Goal: Task Accomplishment & Management: Complete application form

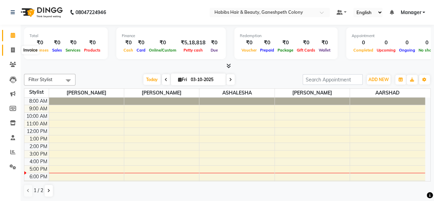
click at [15, 50] on span at bounding box center [13, 50] width 12 height 8
select select "service"
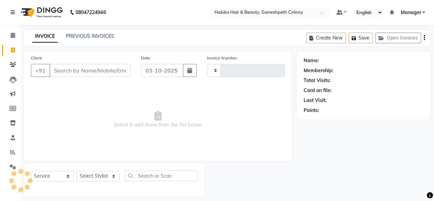
type input "0714"
select select "7148"
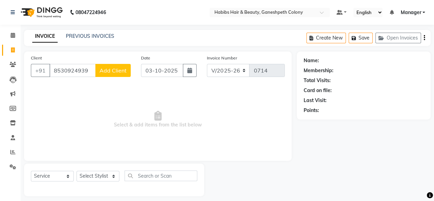
type input "8530924939"
click at [112, 69] on span "Add Client" at bounding box center [113, 70] width 27 height 7
select select "22"
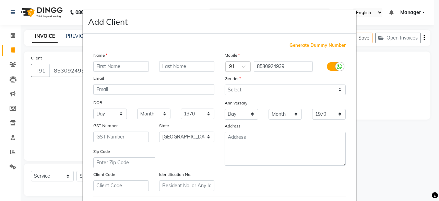
click at [113, 67] on input "text" at bounding box center [121, 66] width 56 height 11
type input "[PERSON_NAME]"
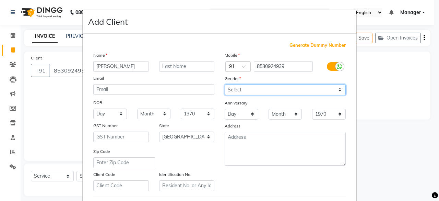
click at [235, 88] on select "Select [DEMOGRAPHIC_DATA] [DEMOGRAPHIC_DATA] Other Prefer Not To Say" at bounding box center [285, 89] width 121 height 11
select select "[DEMOGRAPHIC_DATA]"
click at [225, 84] on select "Select [DEMOGRAPHIC_DATA] [DEMOGRAPHIC_DATA] Other Prefer Not To Say" at bounding box center [285, 89] width 121 height 11
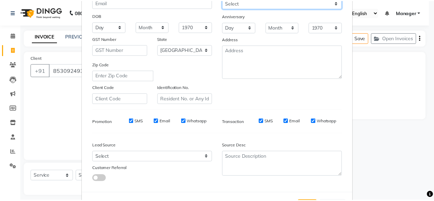
scroll to position [115, 0]
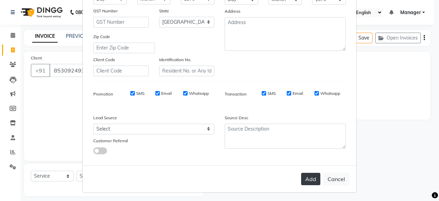
click at [307, 179] on button "Add" at bounding box center [310, 179] width 19 height 12
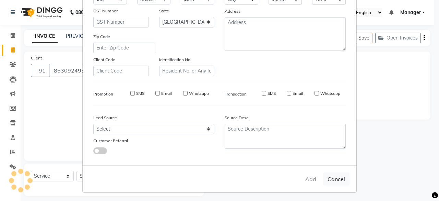
type input "85******39"
select select
select select "null"
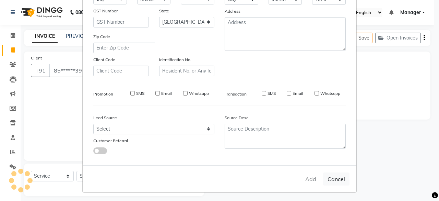
select select
checkbox input "false"
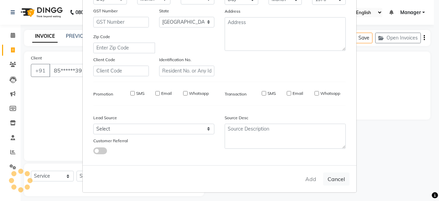
checkbox input "false"
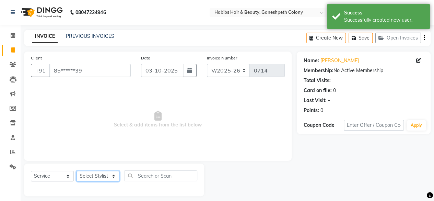
click at [100, 176] on select "Select Stylist AARSHAD ASHALESHA [PERSON_NAME] [PERSON_NAME] Manager [PERSON_NA…" at bounding box center [98, 176] width 43 height 11
select select "69444"
click at [77, 171] on select "Select Stylist AARSHAD ASHALESHA [PERSON_NAME] [PERSON_NAME] Manager [PERSON_NA…" at bounding box center [98, 176] width 43 height 11
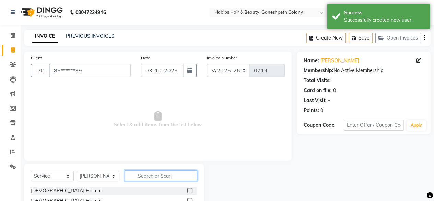
click at [144, 174] on input "text" at bounding box center [161, 175] width 73 height 11
type input "bea"
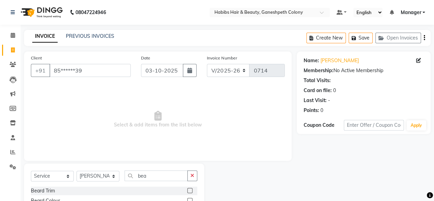
click at [189, 190] on label at bounding box center [189, 190] width 5 height 5
click at [189, 190] on input "checkbox" at bounding box center [189, 190] width 4 height 4
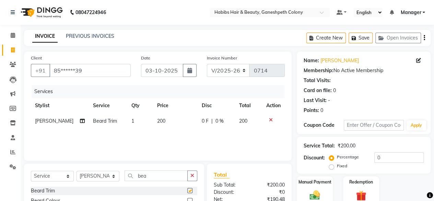
checkbox input "false"
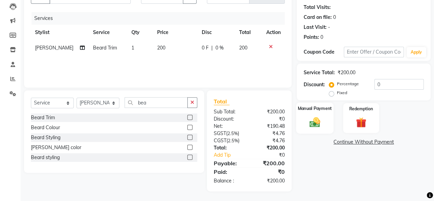
click at [316, 117] on img at bounding box center [315, 122] width 18 height 12
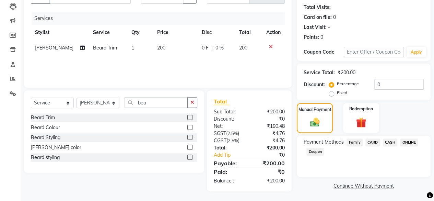
click at [407, 142] on span "ONLINE" at bounding box center [409, 142] width 18 height 8
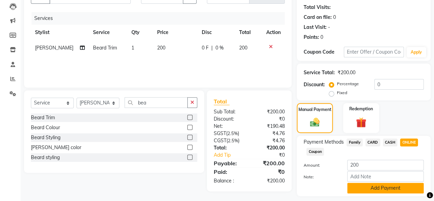
click at [394, 188] on button "Add Payment" at bounding box center [385, 188] width 77 height 11
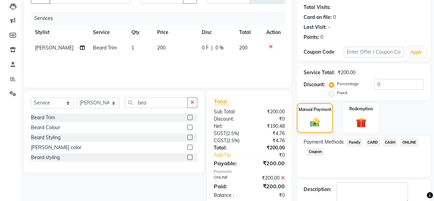
scroll to position [111, 0]
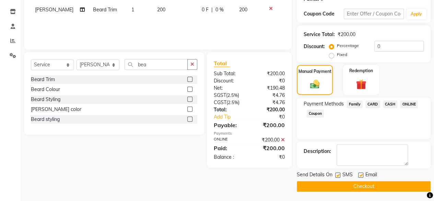
click at [386, 185] on button "Checkout" at bounding box center [364, 186] width 134 height 11
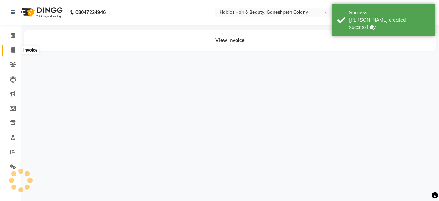
click at [13, 49] on icon at bounding box center [13, 49] width 4 height 5
select select "service"
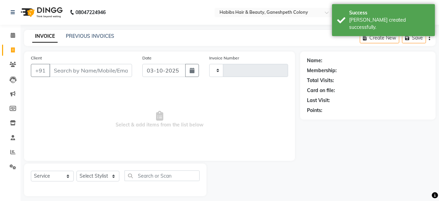
type input "0715"
select select "7148"
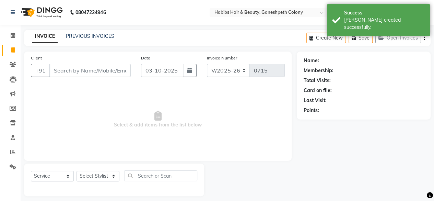
click at [71, 69] on input "Client" at bounding box center [89, 70] width 81 height 13
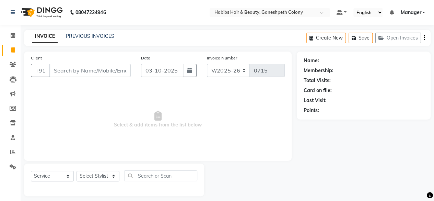
click at [71, 69] on input "Client" at bounding box center [89, 70] width 81 height 13
type input "9869698383"
click at [112, 77] on button "Add Client" at bounding box center [112, 70] width 35 height 13
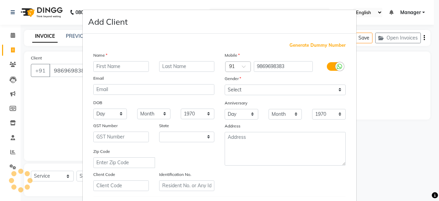
select select "22"
click at [113, 66] on input "text" at bounding box center [121, 66] width 56 height 11
type input "sagar"
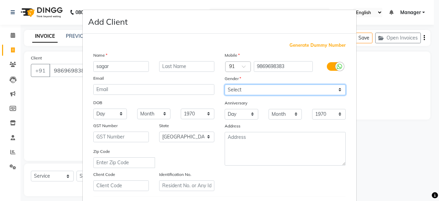
click at [235, 86] on select "Select [DEMOGRAPHIC_DATA] [DEMOGRAPHIC_DATA] Other Prefer Not To Say" at bounding box center [285, 89] width 121 height 11
select select "[DEMOGRAPHIC_DATA]"
click at [225, 84] on select "Select [DEMOGRAPHIC_DATA] [DEMOGRAPHIC_DATA] Other Prefer Not To Say" at bounding box center [285, 89] width 121 height 11
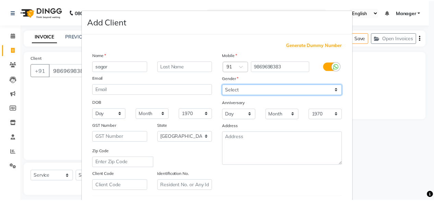
scroll to position [115, 0]
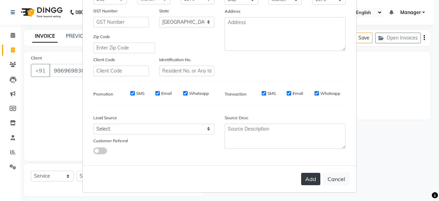
click at [307, 175] on button "Add" at bounding box center [310, 179] width 19 height 12
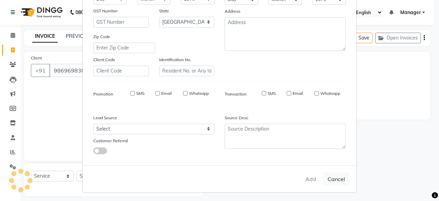
type input "98******83"
select select
select select "null"
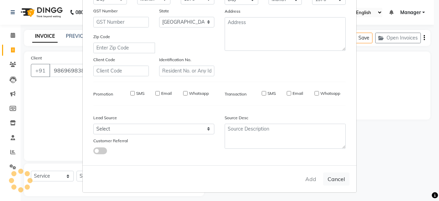
select select
checkbox input "false"
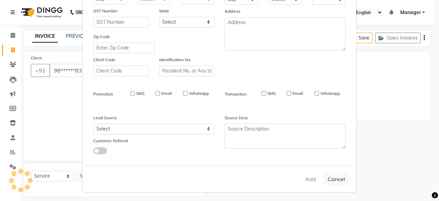
checkbox input "false"
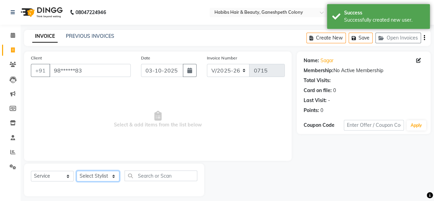
click at [98, 174] on select "Select Stylist AARSHAD ASHALESHA [PERSON_NAME] [PERSON_NAME] Manager [PERSON_NA…" at bounding box center [98, 176] width 43 height 11
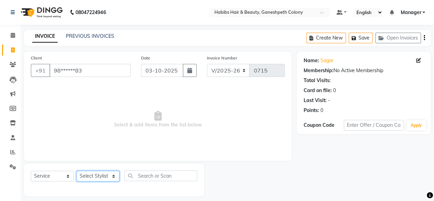
select select "69444"
click at [77, 171] on select "Select Stylist AARSHAD ASHALESHA [PERSON_NAME] [PERSON_NAME] Manager [PERSON_NA…" at bounding box center [98, 176] width 43 height 11
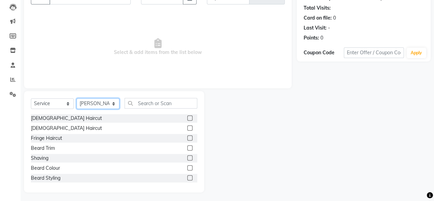
scroll to position [74, 0]
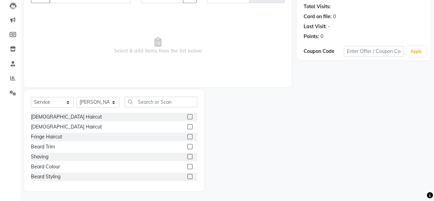
click at [187, 116] on label at bounding box center [189, 116] width 5 height 5
click at [187, 116] on input "checkbox" at bounding box center [189, 117] width 4 height 4
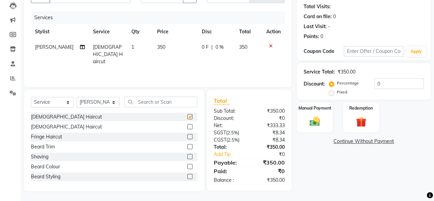
checkbox input "false"
click at [187, 145] on label at bounding box center [189, 146] width 5 height 5
click at [187, 145] on input "checkbox" at bounding box center [189, 146] width 4 height 4
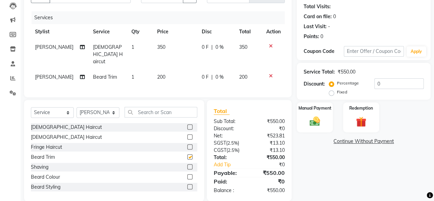
checkbox input "false"
click at [166, 47] on td "350" at bounding box center [175, 54] width 45 height 30
select select "69444"
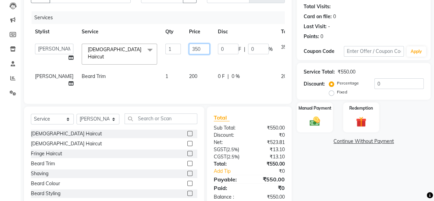
click at [189, 49] on input "350" at bounding box center [199, 49] width 21 height 11
type input "3"
type input "200"
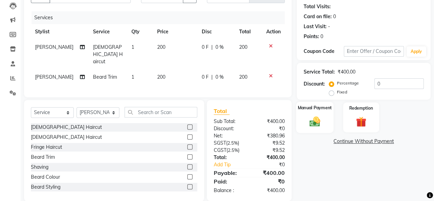
click at [318, 117] on img at bounding box center [315, 121] width 18 height 12
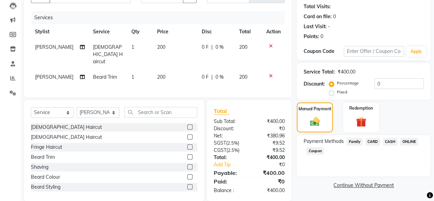
click at [408, 144] on span "ONLINE" at bounding box center [409, 142] width 18 height 8
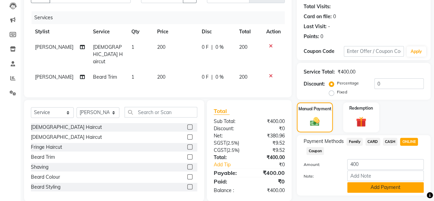
click at [387, 186] on button "Add Payment" at bounding box center [385, 187] width 77 height 11
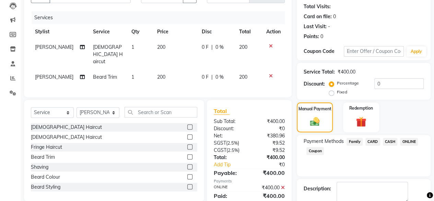
scroll to position [111, 0]
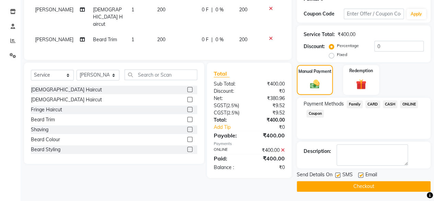
click at [373, 185] on button "Checkout" at bounding box center [364, 186] width 134 height 11
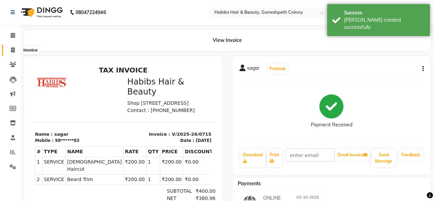
click at [16, 52] on span at bounding box center [13, 50] width 12 height 8
select select "7148"
select select "service"
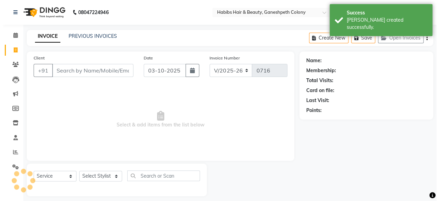
scroll to position [5, 0]
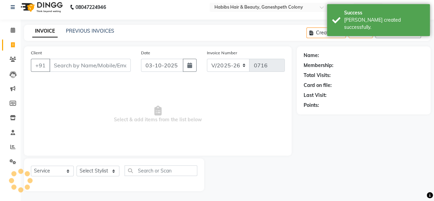
click at [92, 65] on input "Client" at bounding box center [89, 65] width 81 height 13
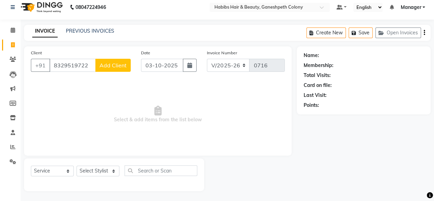
type input "8329519722"
click at [118, 63] on span "Add Client" at bounding box center [113, 65] width 27 height 7
select select "22"
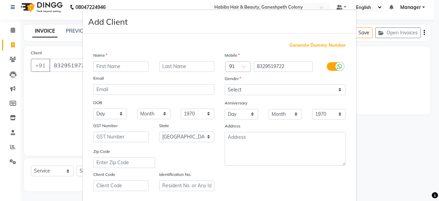
click at [115, 66] on input "text" at bounding box center [121, 66] width 56 height 11
type input "[PERSON_NAME]"
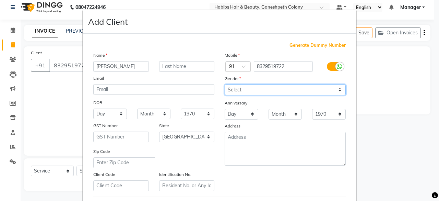
click at [232, 88] on select "Select [DEMOGRAPHIC_DATA] [DEMOGRAPHIC_DATA] Other Prefer Not To Say" at bounding box center [285, 89] width 121 height 11
select select "[DEMOGRAPHIC_DATA]"
click at [225, 84] on select "Select [DEMOGRAPHIC_DATA] [DEMOGRAPHIC_DATA] Other Prefer Not To Say" at bounding box center [285, 89] width 121 height 11
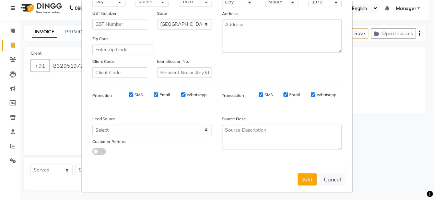
scroll to position [115, 0]
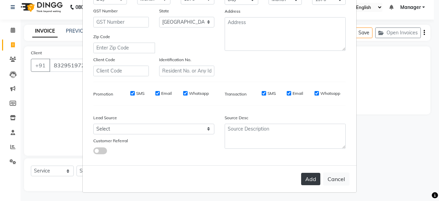
click at [308, 176] on button "Add" at bounding box center [310, 179] width 19 height 12
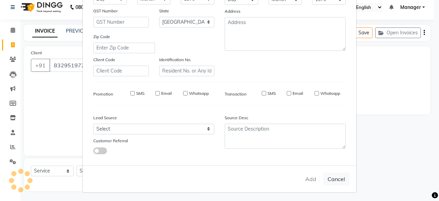
type input "83******22"
select select
select select "null"
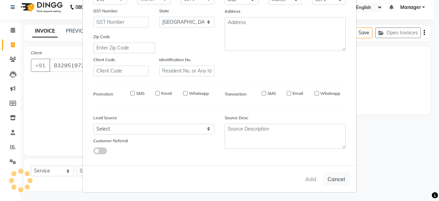
select select
checkbox input "false"
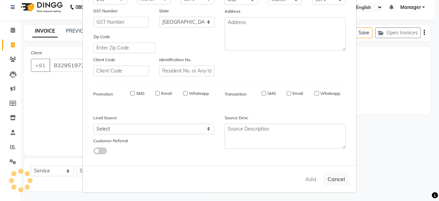
checkbox input "false"
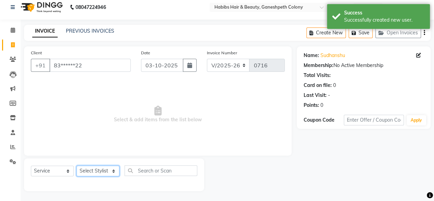
click at [102, 171] on select "Select Stylist AARSHAD ASHALESHA [PERSON_NAME] [PERSON_NAME] Manager [PERSON_NA…" at bounding box center [98, 170] width 43 height 11
select select "89131"
click at [77, 165] on select "Select Stylist AARSHAD ASHALESHA [PERSON_NAME] [PERSON_NAME] Manager [PERSON_NA…" at bounding box center [98, 170] width 43 height 11
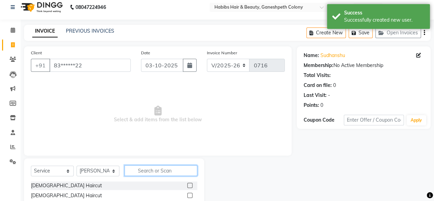
click at [144, 172] on input "text" at bounding box center [161, 170] width 73 height 11
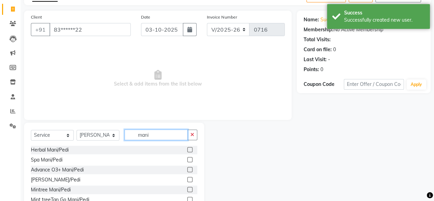
scroll to position [46, 0]
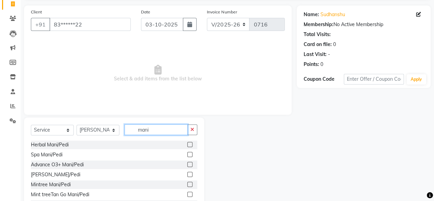
type input "mani"
click at [187, 174] on label at bounding box center [189, 174] width 5 height 5
click at [187, 174] on input "checkbox" at bounding box center [189, 174] width 4 height 4
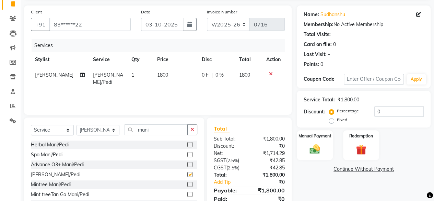
checkbox input "false"
click at [158, 128] on input "mani" at bounding box center [156, 129] width 63 height 11
type input "m"
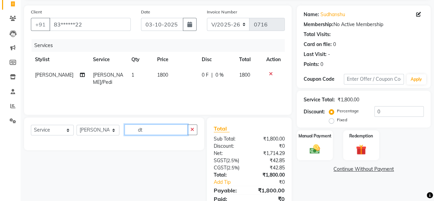
type input "d"
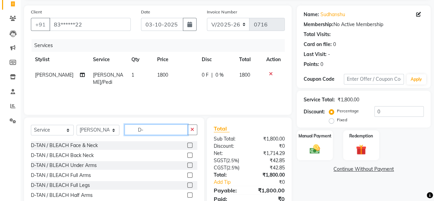
scroll to position [20, 0]
type input "D-"
click at [187, 192] on label at bounding box center [189, 194] width 5 height 5
click at [187, 193] on input "checkbox" at bounding box center [189, 195] width 4 height 4
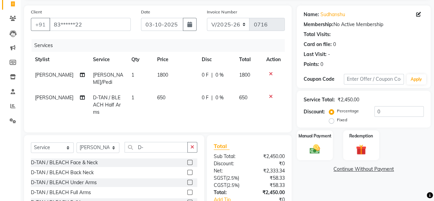
checkbox input "false"
click at [163, 94] on td "650" at bounding box center [175, 105] width 45 height 30
select select "89131"
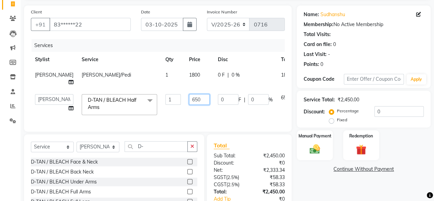
click at [189, 97] on input "650" at bounding box center [199, 99] width 21 height 11
type input "600"
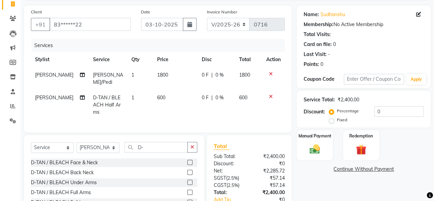
click at [333, 177] on div "Name: [PERSON_NAME] Membership: No Active Membership Total Visits: Card on file…" at bounding box center [366, 120] width 139 height 231
click at [308, 145] on img at bounding box center [315, 149] width 18 height 12
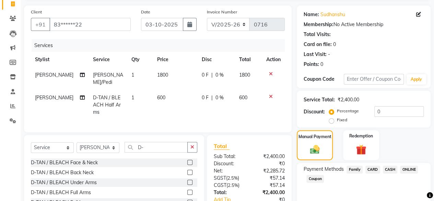
click at [406, 172] on span "ONLINE" at bounding box center [409, 169] width 18 height 8
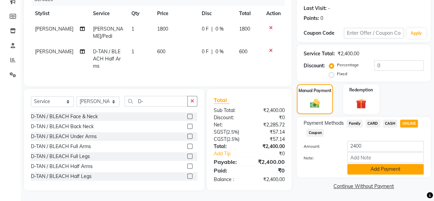
click at [388, 166] on button "Add Payment" at bounding box center [385, 169] width 77 height 11
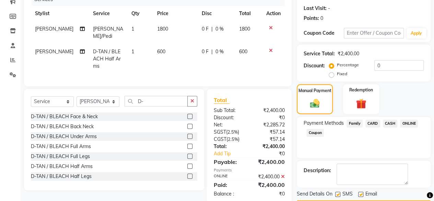
scroll to position [111, 0]
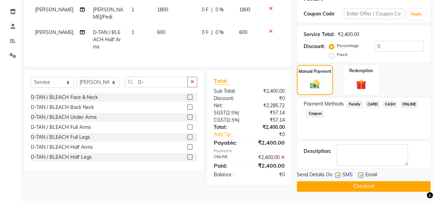
click at [366, 185] on button "Checkout" at bounding box center [364, 186] width 134 height 11
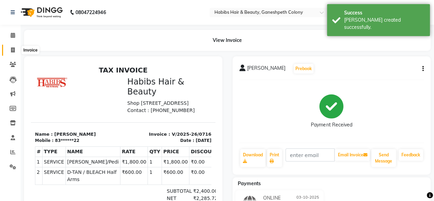
click at [14, 49] on icon at bounding box center [13, 49] width 4 height 5
select select "service"
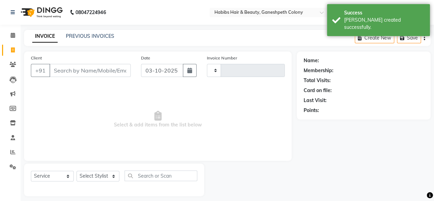
scroll to position [5, 0]
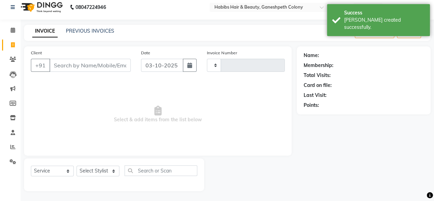
type input "0717"
select select "7148"
click at [73, 63] on input "Client" at bounding box center [89, 65] width 81 height 13
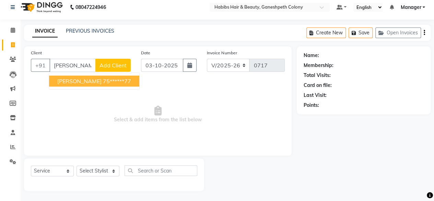
click at [103, 78] on ngb-highlight "75******77" at bounding box center [117, 81] width 28 height 7
type input "75******77"
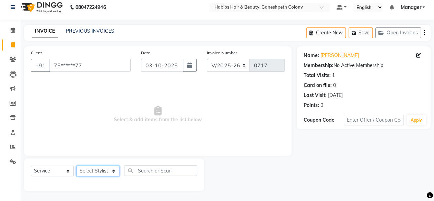
click at [91, 170] on select "Select Stylist AARSHAD ASHALESHA [PERSON_NAME] [PERSON_NAME] Manager [PERSON_NA…" at bounding box center [98, 170] width 43 height 11
select select "69444"
click at [77, 165] on select "Select Stylist AARSHAD ASHALESHA [PERSON_NAME] [PERSON_NAME] Manager [PERSON_NA…" at bounding box center [98, 170] width 43 height 11
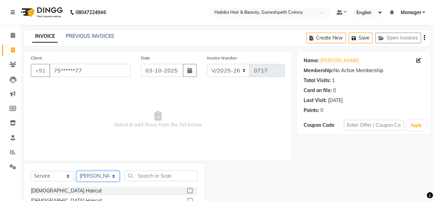
scroll to position [74, 0]
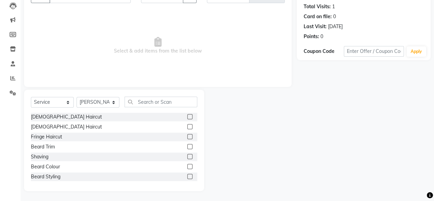
click at [187, 147] on label at bounding box center [189, 146] width 5 height 5
click at [187, 147] on input "checkbox" at bounding box center [189, 146] width 4 height 4
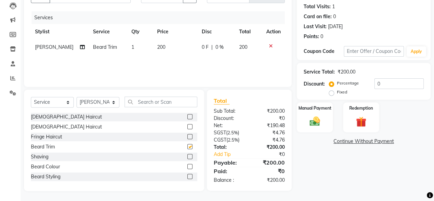
checkbox input "false"
click at [105, 101] on select "Select Stylist AARSHAD ASHALESHA [PERSON_NAME] [PERSON_NAME] Manager [PERSON_NA…" at bounding box center [98, 102] width 43 height 11
select select "89131"
click at [77, 97] on select "Select Stylist AARSHAD ASHALESHA [PERSON_NAME] [PERSON_NAME] Manager [PERSON_NA…" at bounding box center [98, 102] width 43 height 11
click at [144, 101] on input "text" at bounding box center [161, 101] width 73 height 11
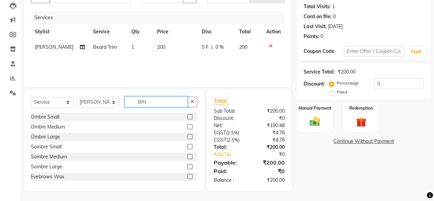
scroll to position [73, 0]
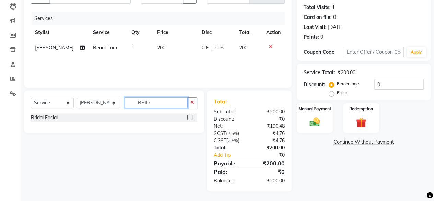
type input "BRID"
click at [189, 116] on label at bounding box center [189, 117] width 5 height 5
click at [189, 116] on input "checkbox" at bounding box center [189, 117] width 4 height 4
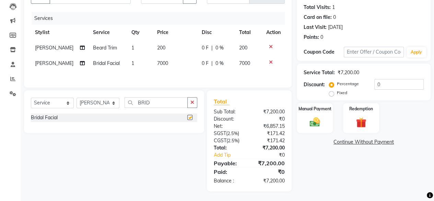
checkbox input "false"
click at [215, 63] on span "0 %" at bounding box center [219, 63] width 8 height 7
select select "89131"
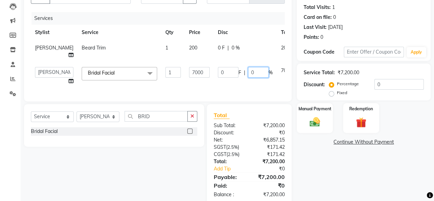
click at [248, 78] on input "0" at bounding box center [258, 72] width 21 height 11
type input "30"
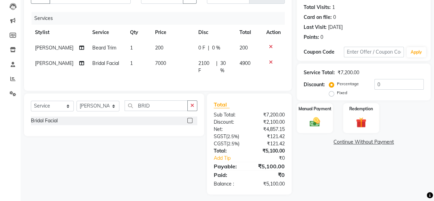
click at [321, 148] on div "Name: [PERSON_NAME] Membership: No Active Membership Total Visits: 1 Card on fi…" at bounding box center [366, 86] width 139 height 216
click at [316, 125] on img at bounding box center [315, 122] width 18 height 12
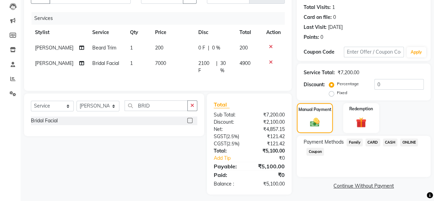
click at [409, 142] on span "ONLINE" at bounding box center [409, 142] width 18 height 8
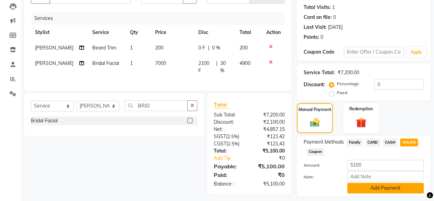
click at [376, 188] on button "Add Payment" at bounding box center [385, 188] width 77 height 11
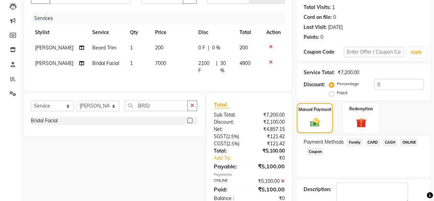
scroll to position [111, 0]
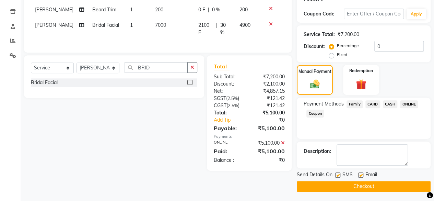
click at [376, 188] on button "Checkout" at bounding box center [364, 186] width 134 height 11
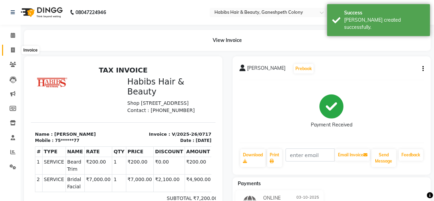
click at [12, 49] on icon at bounding box center [13, 49] width 4 height 5
select select "service"
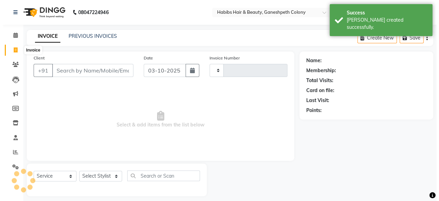
scroll to position [5, 0]
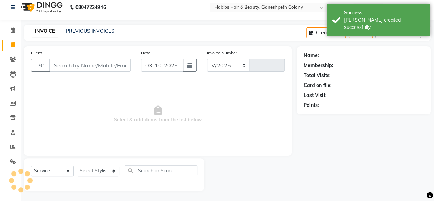
select select "7148"
type input "0718"
click at [75, 61] on input "Client" at bounding box center [89, 65] width 81 height 13
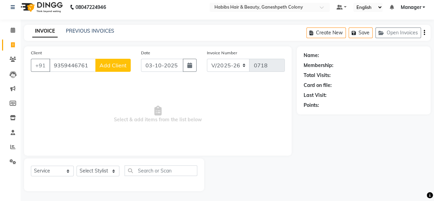
type input "9359446761"
click at [117, 64] on span "Add Client" at bounding box center [113, 65] width 27 height 7
select select "22"
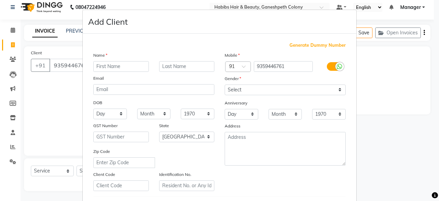
click at [116, 63] on input "text" at bounding box center [121, 66] width 56 height 11
type input "[PERSON_NAME]"
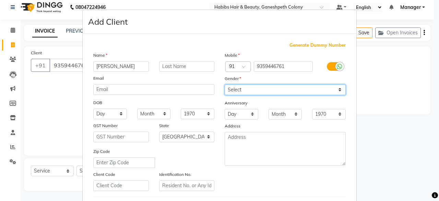
click at [235, 87] on select "Select [DEMOGRAPHIC_DATA] [DEMOGRAPHIC_DATA] Other Prefer Not To Say" at bounding box center [285, 89] width 121 height 11
select select "[DEMOGRAPHIC_DATA]"
click at [225, 84] on select "Select [DEMOGRAPHIC_DATA] [DEMOGRAPHIC_DATA] Other Prefer Not To Say" at bounding box center [285, 89] width 121 height 11
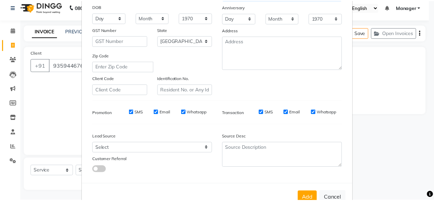
scroll to position [96, 0]
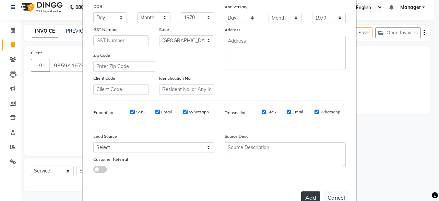
click at [308, 193] on button "Add" at bounding box center [310, 197] width 19 height 12
type input "93******61"
select select
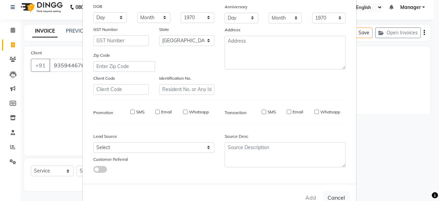
select select "null"
select select
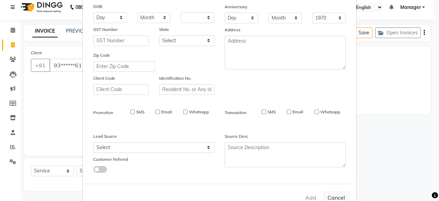
checkbox input "false"
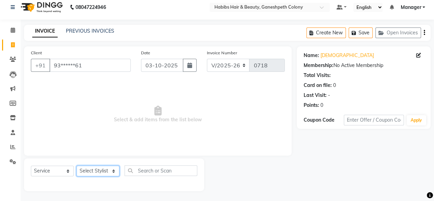
click at [96, 170] on select "Select Stylist AARSHAD ASHALESHA [PERSON_NAME] [PERSON_NAME] Manager [PERSON_NA…" at bounding box center [98, 170] width 43 height 11
select select "89131"
click at [77, 165] on select "Select Stylist AARSHAD ASHALESHA [PERSON_NAME] [PERSON_NAME] Manager [PERSON_NA…" at bounding box center [98, 170] width 43 height 11
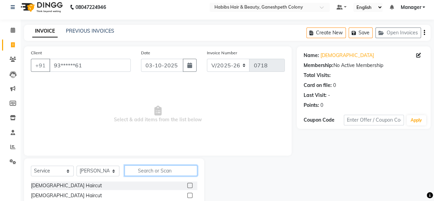
click at [153, 171] on input "text" at bounding box center [161, 170] width 73 height 11
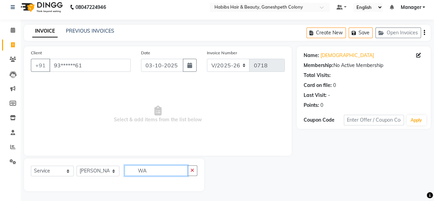
scroll to position [74, 0]
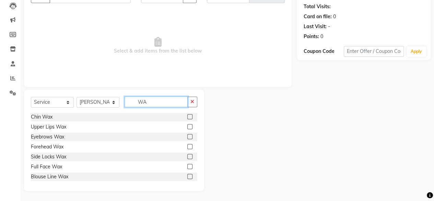
type input "W"
type input "FU"
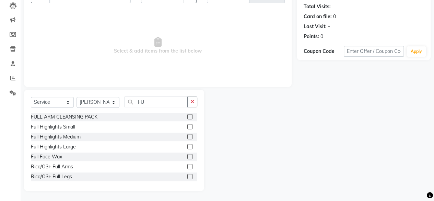
click at [187, 166] on label at bounding box center [189, 166] width 5 height 5
click at [187, 166] on input "checkbox" at bounding box center [189, 166] width 4 height 4
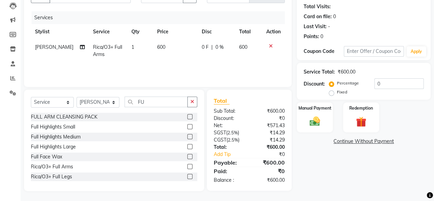
click at [187, 166] on label at bounding box center [189, 166] width 5 height 5
click at [187, 166] on input "checkbox" at bounding box center [189, 166] width 4 height 4
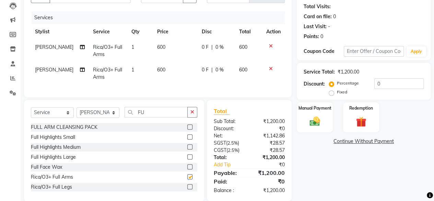
checkbox input "false"
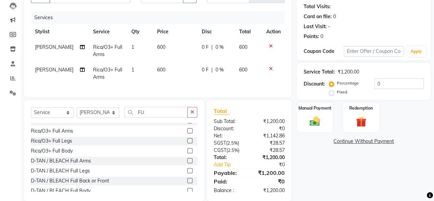
scroll to position [60, 0]
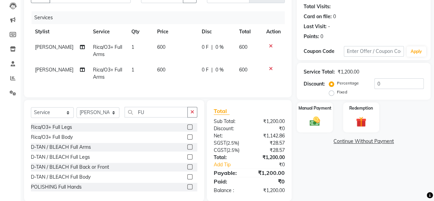
click at [187, 129] on label at bounding box center [189, 126] width 5 height 5
click at [187, 129] on input "checkbox" at bounding box center [189, 127] width 4 height 4
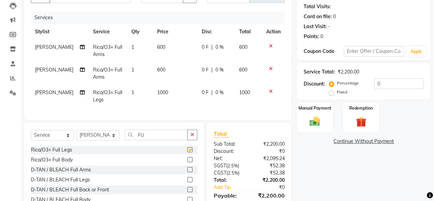
checkbox input "false"
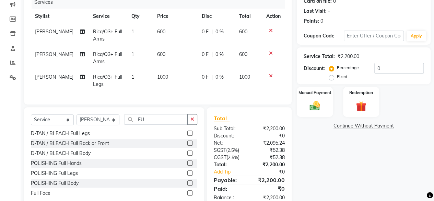
scroll to position [90, 0]
click at [150, 123] on input "FU" at bounding box center [156, 119] width 63 height 11
type input "F"
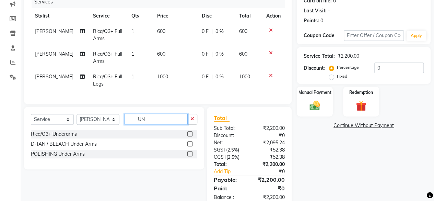
scroll to position [0, 0]
type input "UNDER"
click at [190, 136] on label at bounding box center [189, 133] width 5 height 5
click at [190, 136] on input "checkbox" at bounding box center [189, 134] width 4 height 4
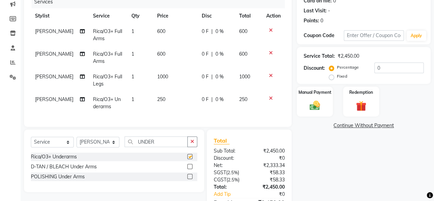
checkbox input "false"
click at [271, 52] on icon at bounding box center [271, 52] width 4 height 5
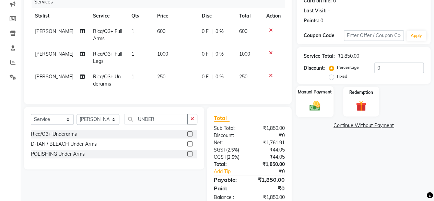
click at [318, 103] on img at bounding box center [315, 105] width 18 height 12
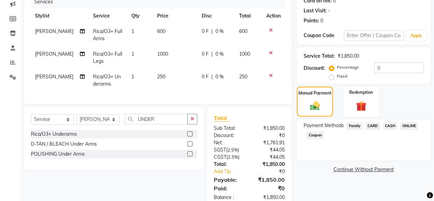
click at [411, 127] on span "ONLINE" at bounding box center [409, 126] width 18 height 8
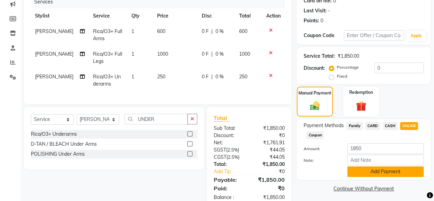
click at [393, 168] on button "Add Payment" at bounding box center [385, 171] width 77 height 11
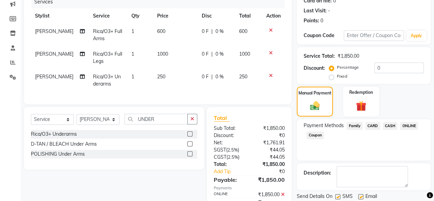
scroll to position [126, 0]
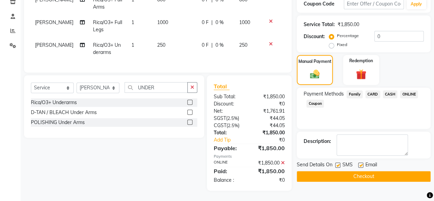
click at [383, 171] on button "Checkout" at bounding box center [364, 176] width 134 height 11
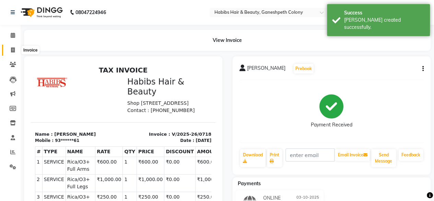
click at [14, 50] on icon at bounding box center [13, 49] width 4 height 5
select select "service"
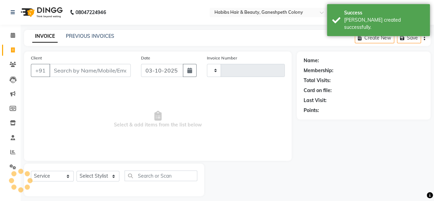
scroll to position [5, 0]
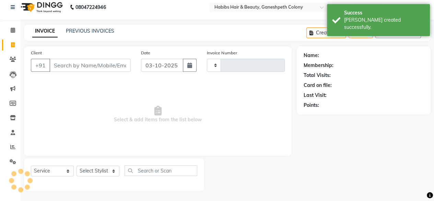
type input "0719"
select select "7148"
click at [92, 32] on link "PREVIOUS INVOICES" at bounding box center [90, 31] width 48 height 6
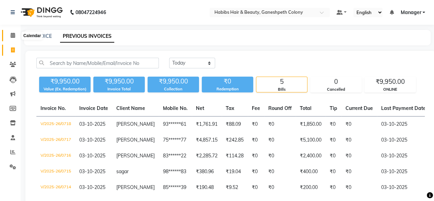
click at [11, 35] on icon at bounding box center [13, 35] width 4 height 5
